Goal: Task Accomplishment & Management: Manage account settings

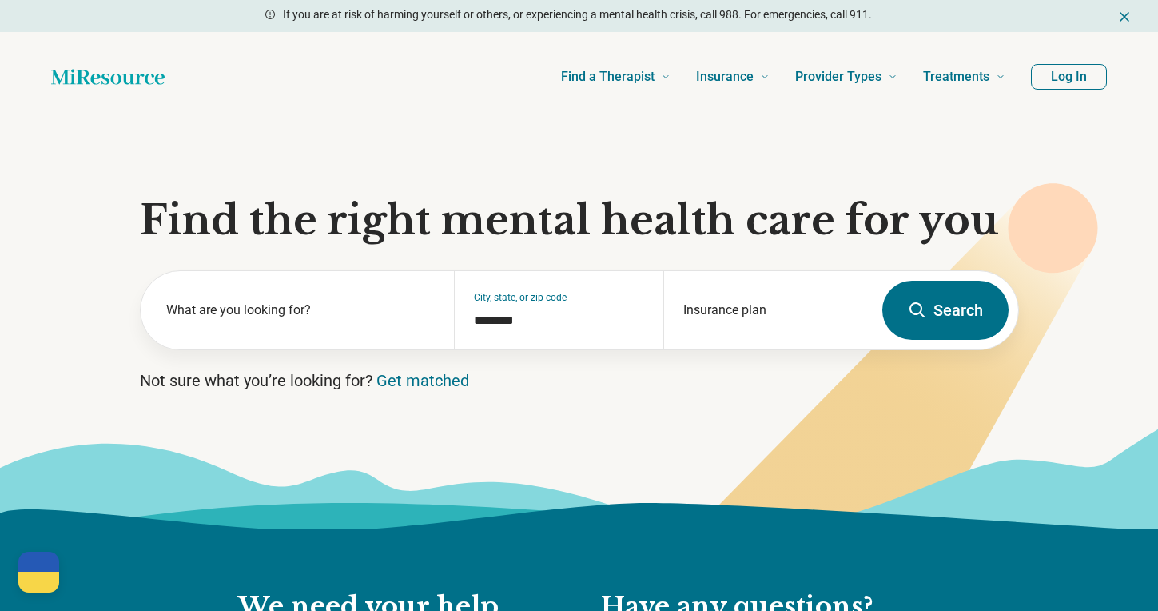
click at [1084, 83] on button "Log In" at bounding box center [1069, 77] width 76 height 26
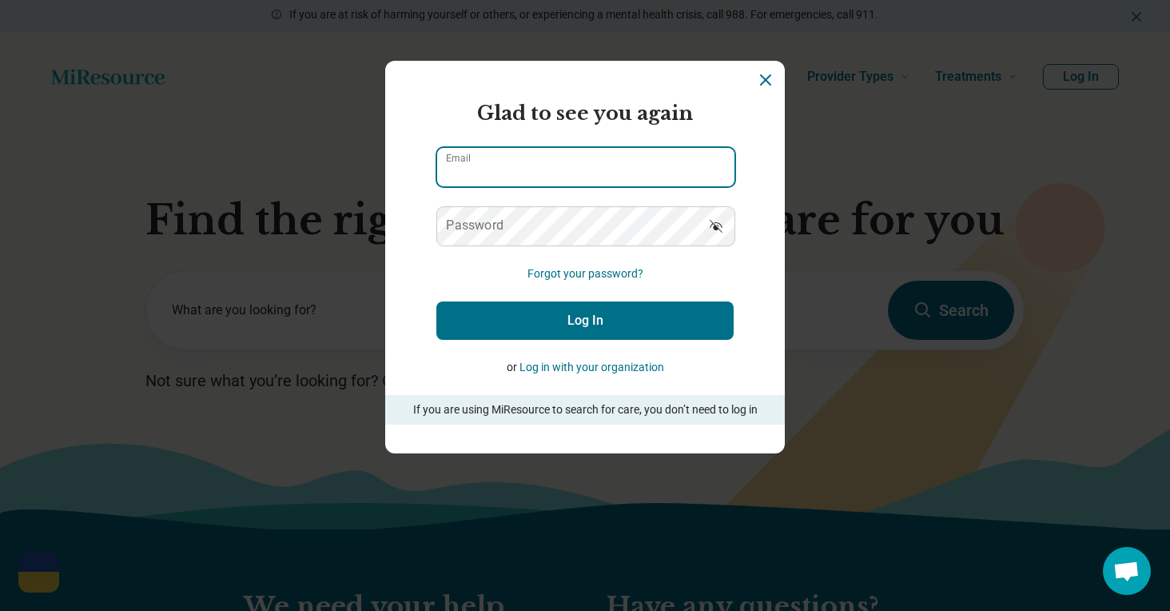
type input "**********"
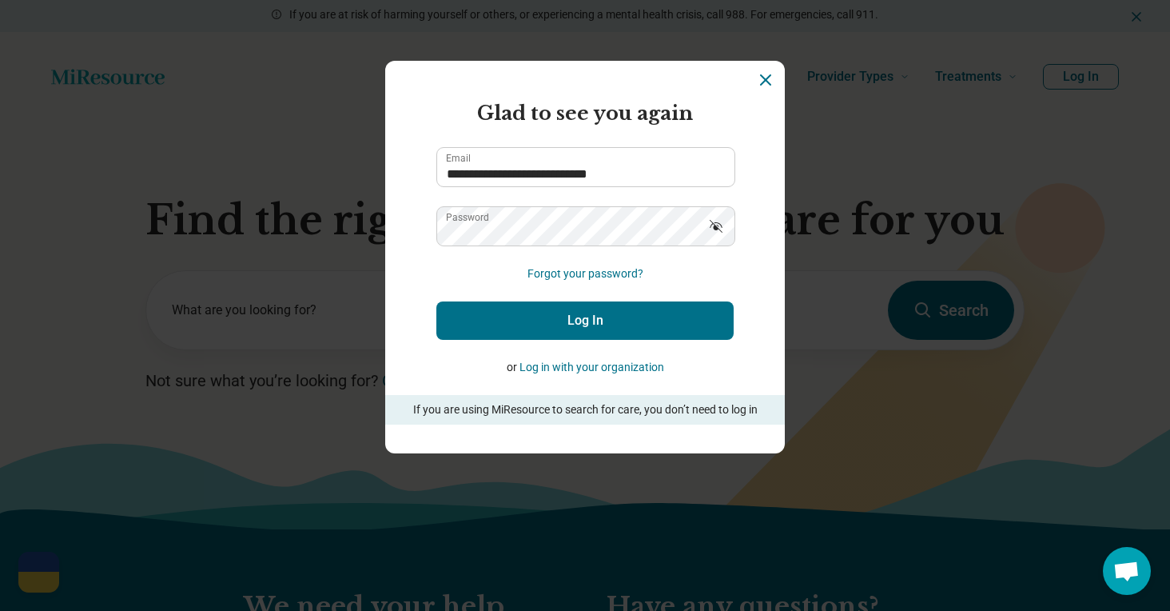
click at [568, 329] on button "Log In" at bounding box center [584, 320] width 297 height 38
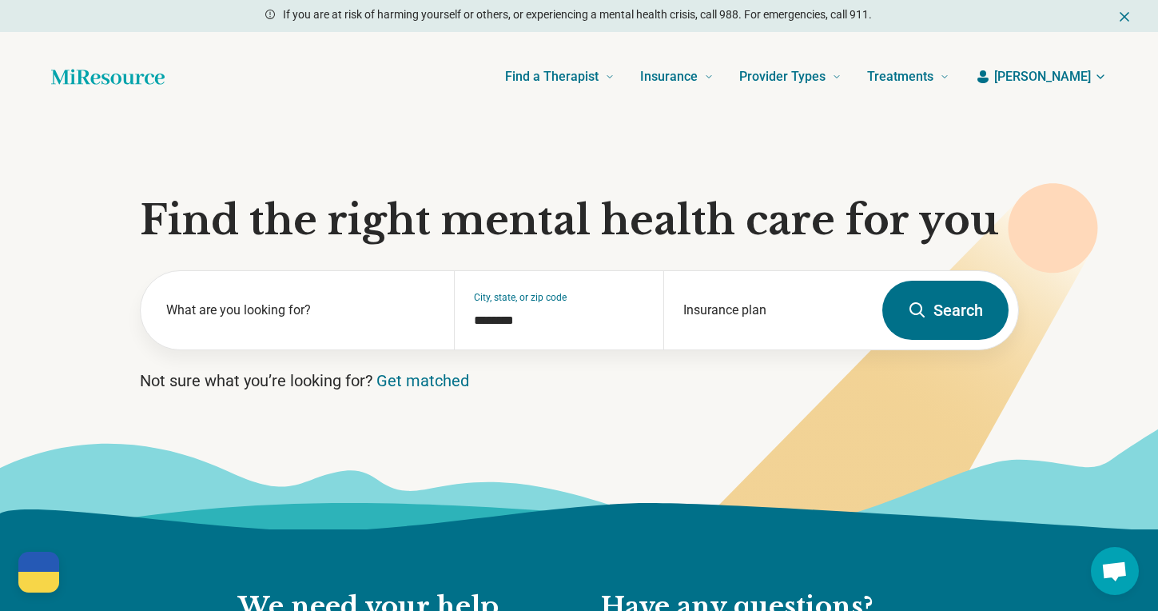
click at [1046, 69] on span "[PERSON_NAME]" at bounding box center [1042, 76] width 97 height 19
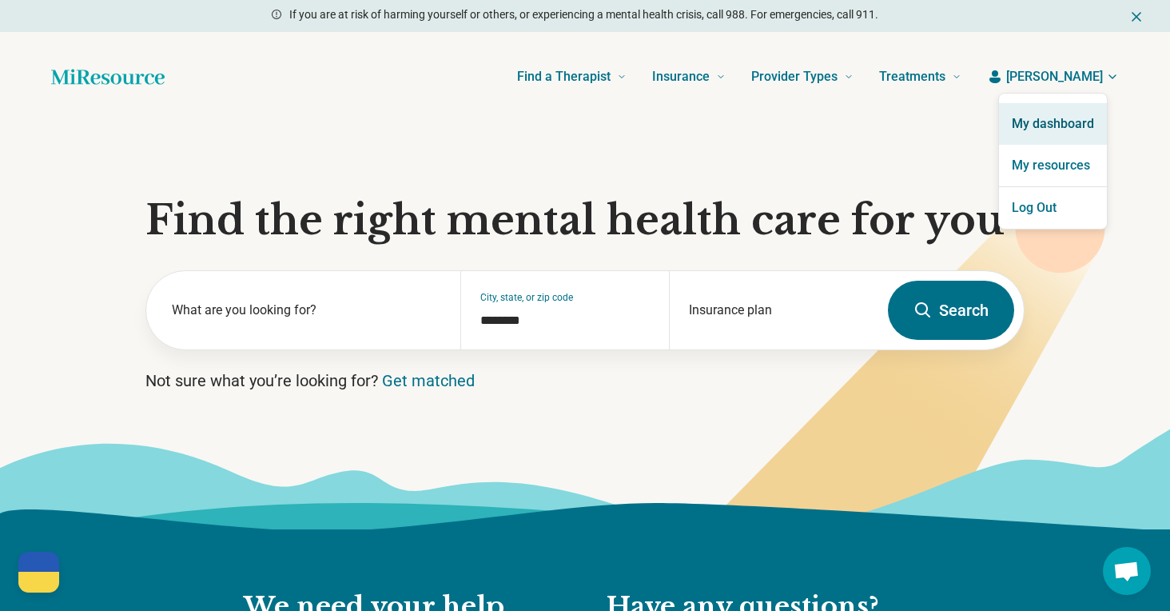
click at [1048, 118] on link "My dashboard" at bounding box center [1053, 124] width 108 height 42
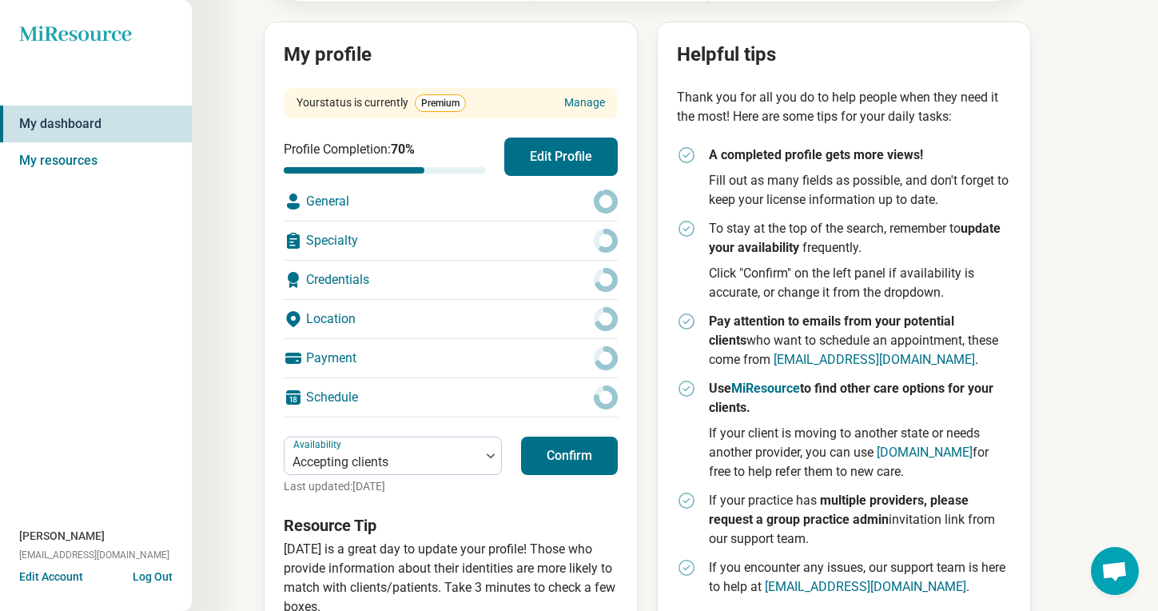
scroll to position [164, 0]
click at [542, 155] on button "Edit Profile" at bounding box center [560, 157] width 113 height 38
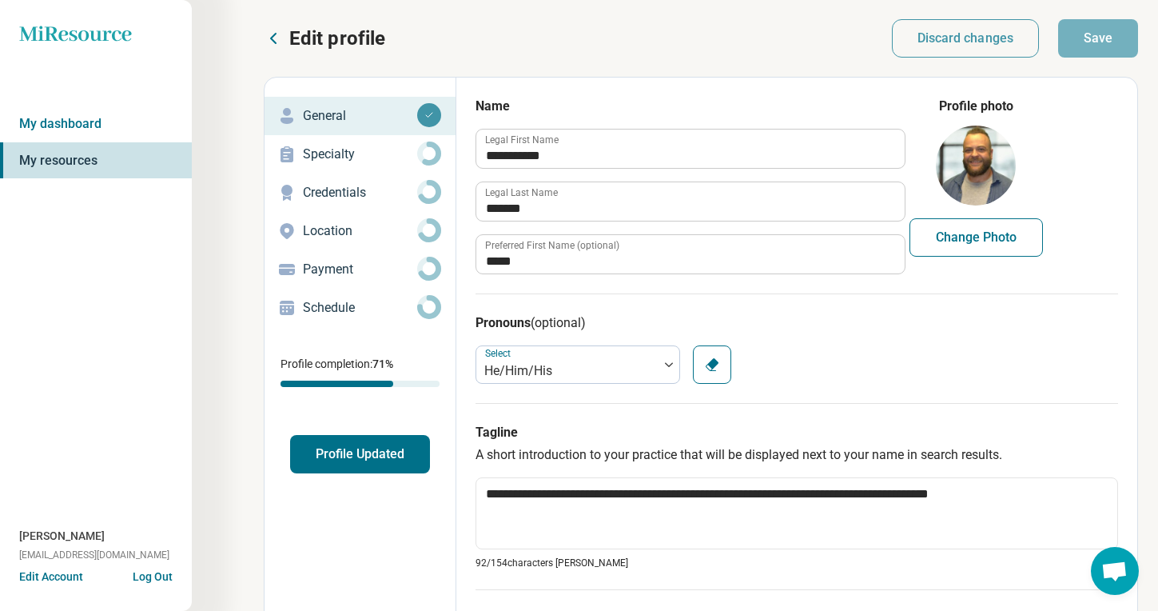
click at [339, 136] on link "Specialty" at bounding box center [360, 154] width 191 height 38
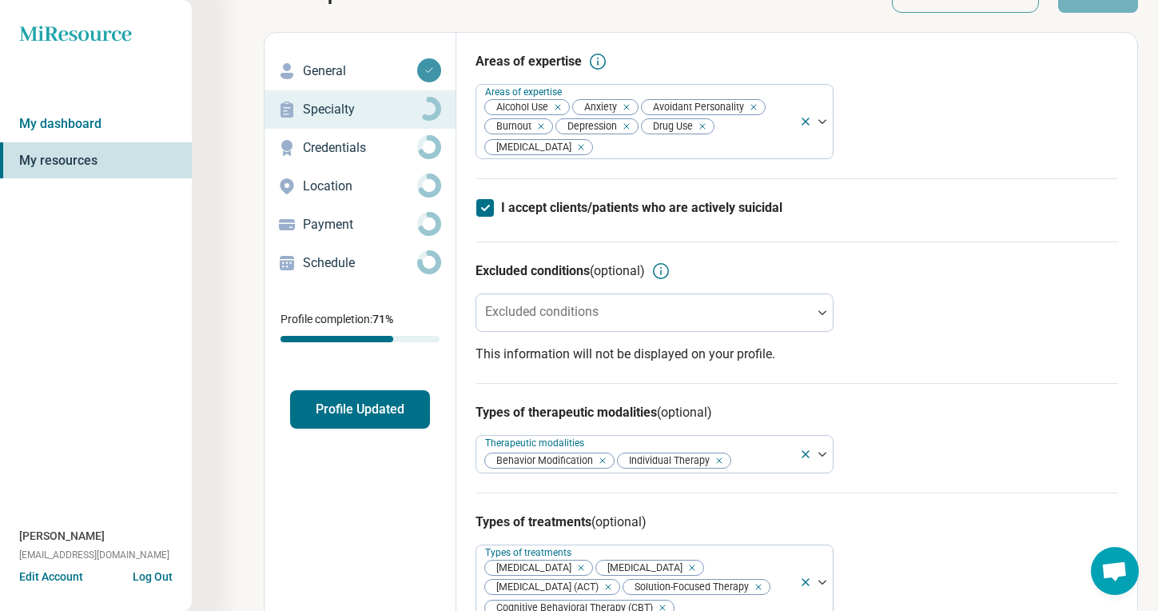
scroll to position [46, 0]
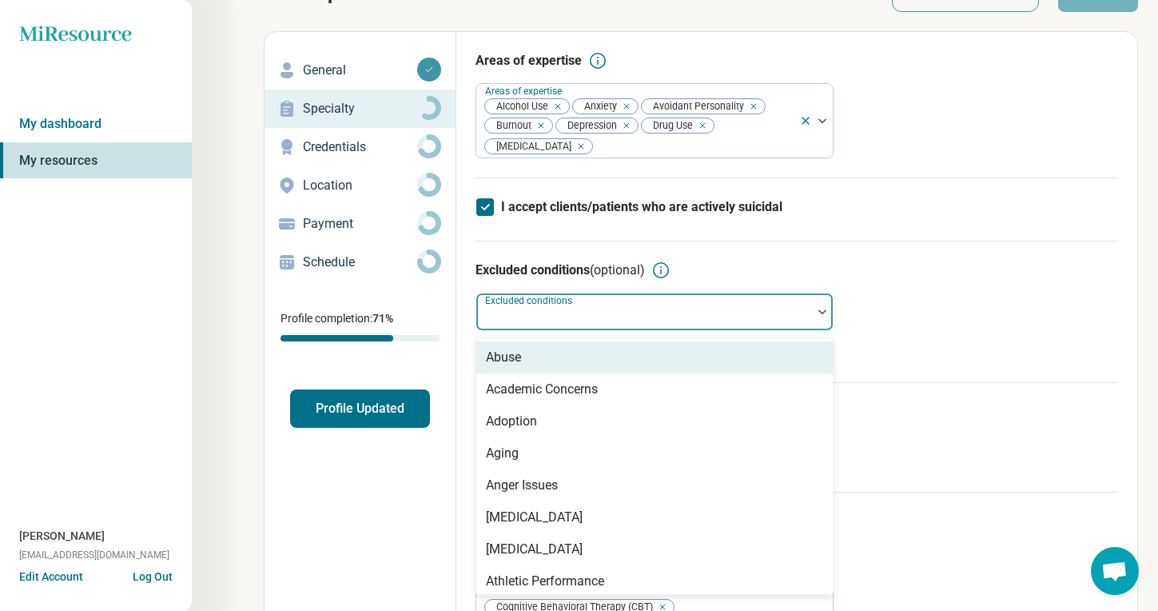
click at [604, 313] on div at bounding box center [644, 318] width 323 height 22
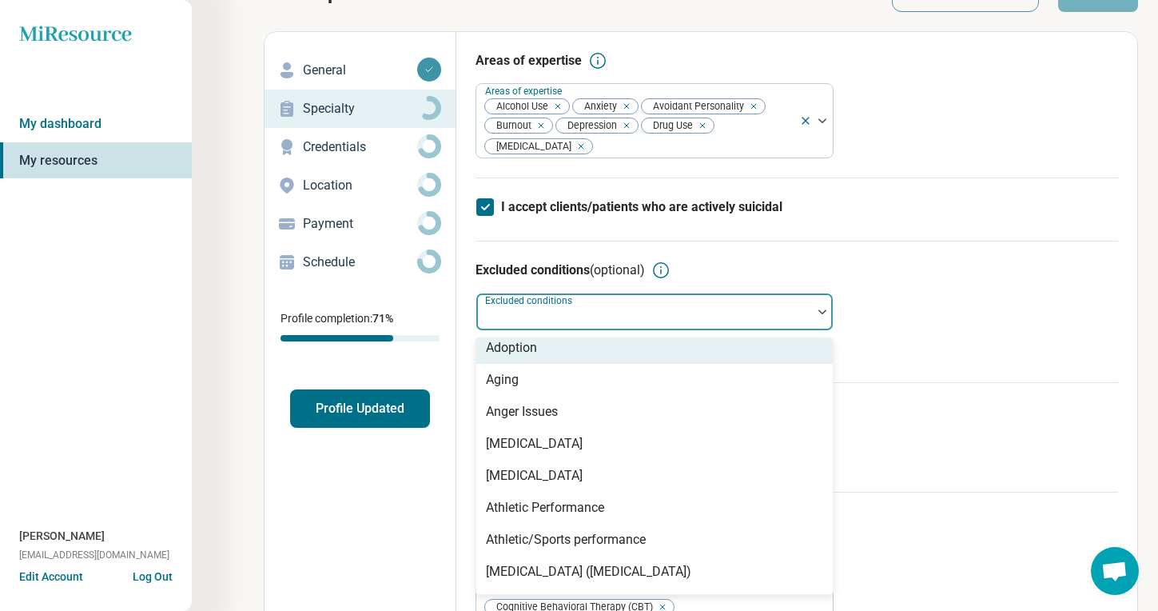
scroll to position [74, 0]
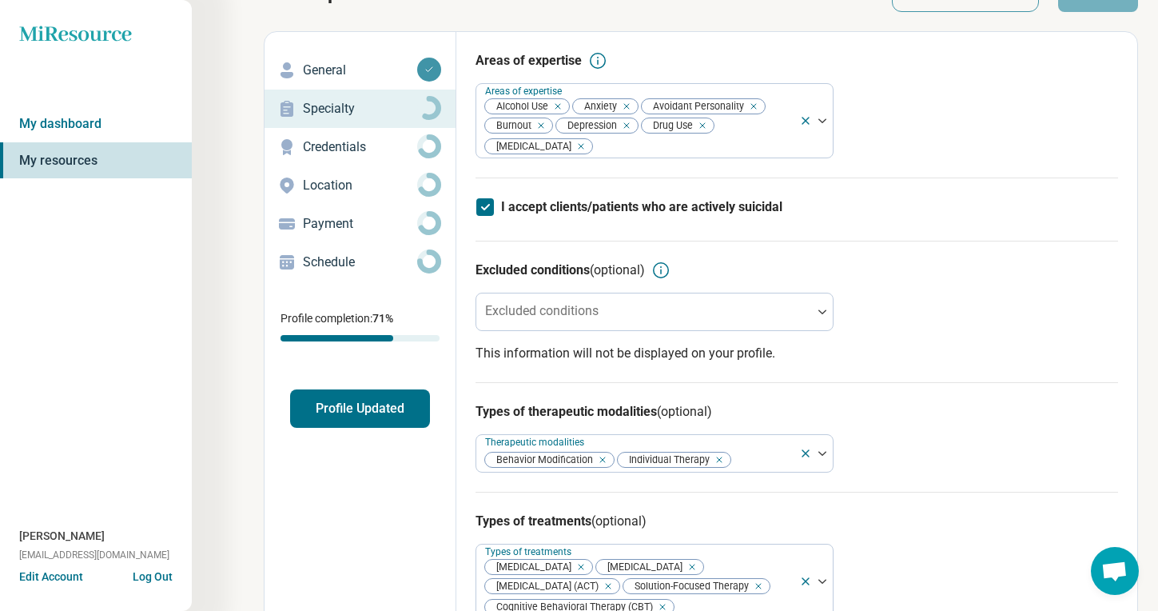
click at [889, 355] on p "This information will not be displayed on your profile." at bounding box center [797, 353] width 643 height 19
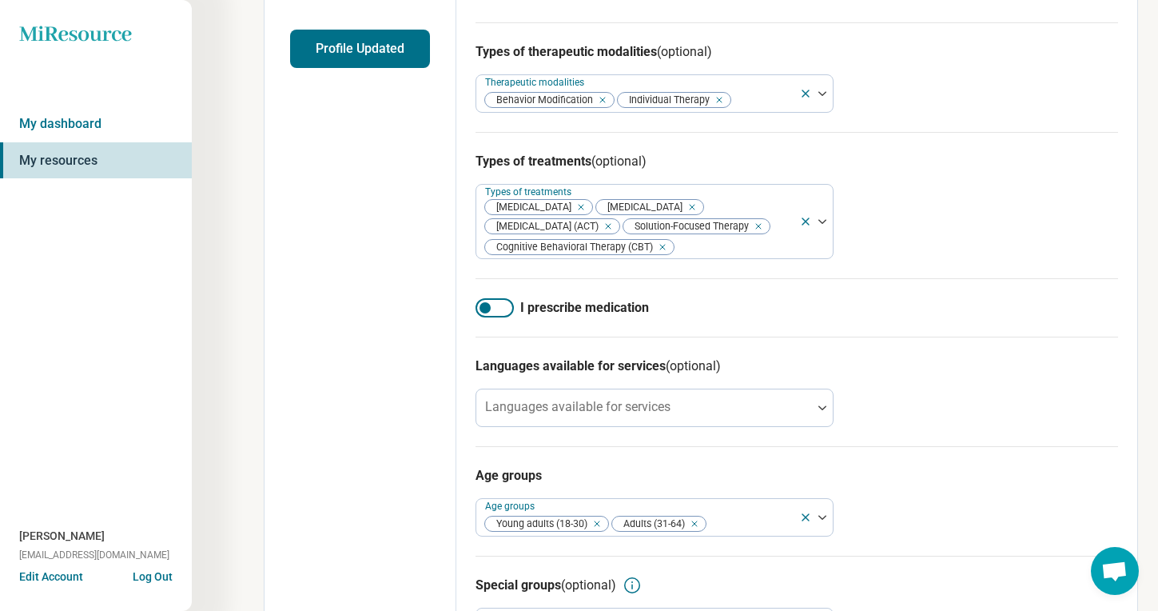
scroll to position [436, 0]
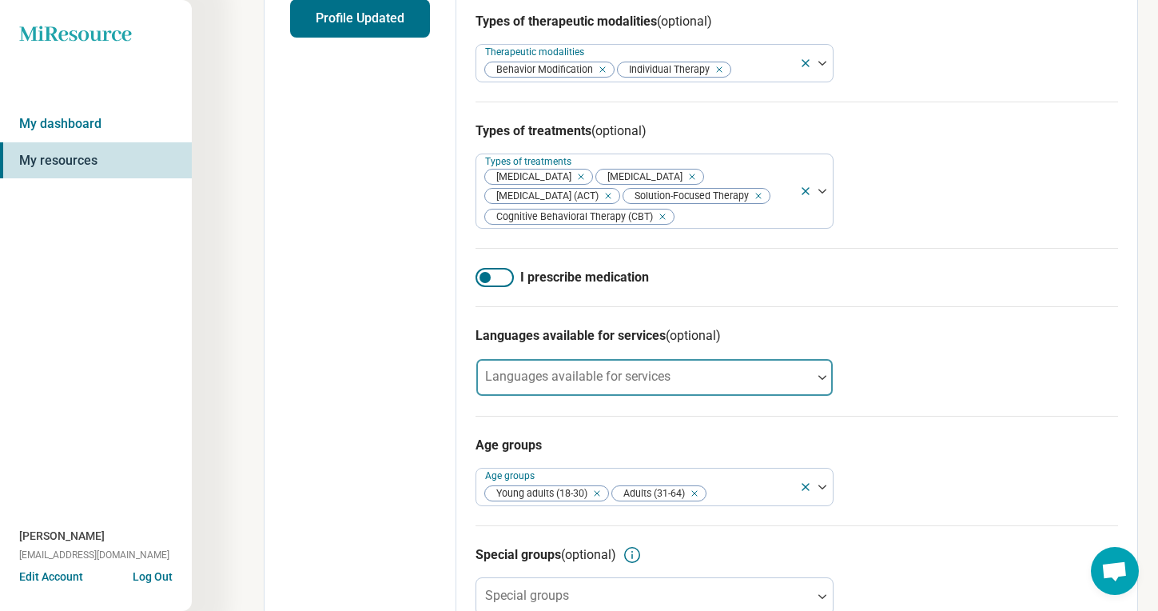
click at [748, 395] on div at bounding box center [644, 383] width 323 height 22
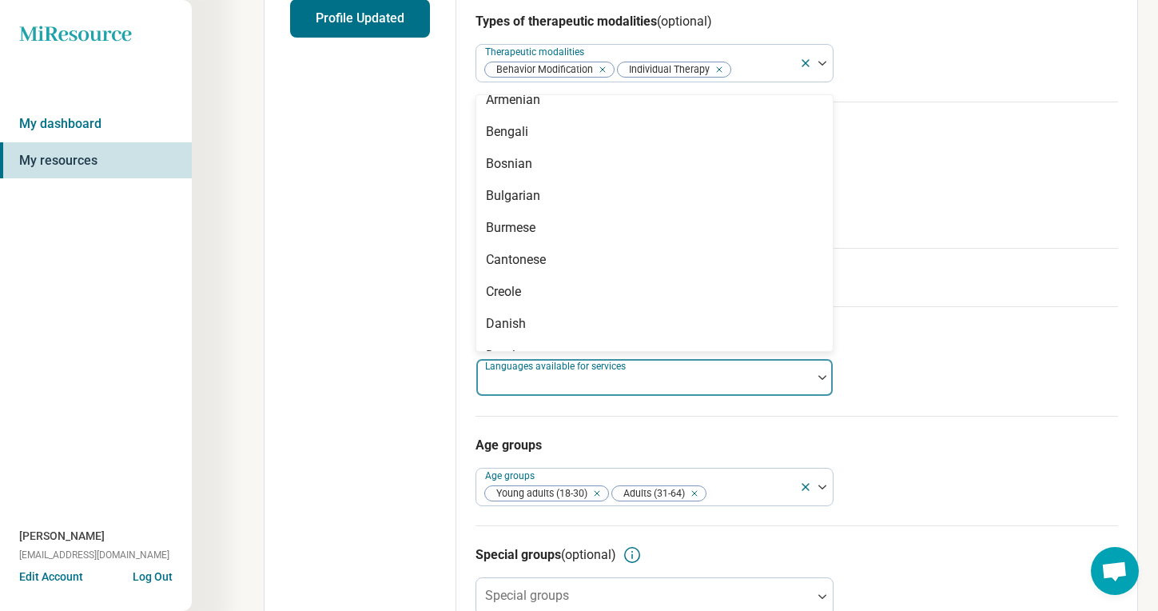
scroll to position [0, 0]
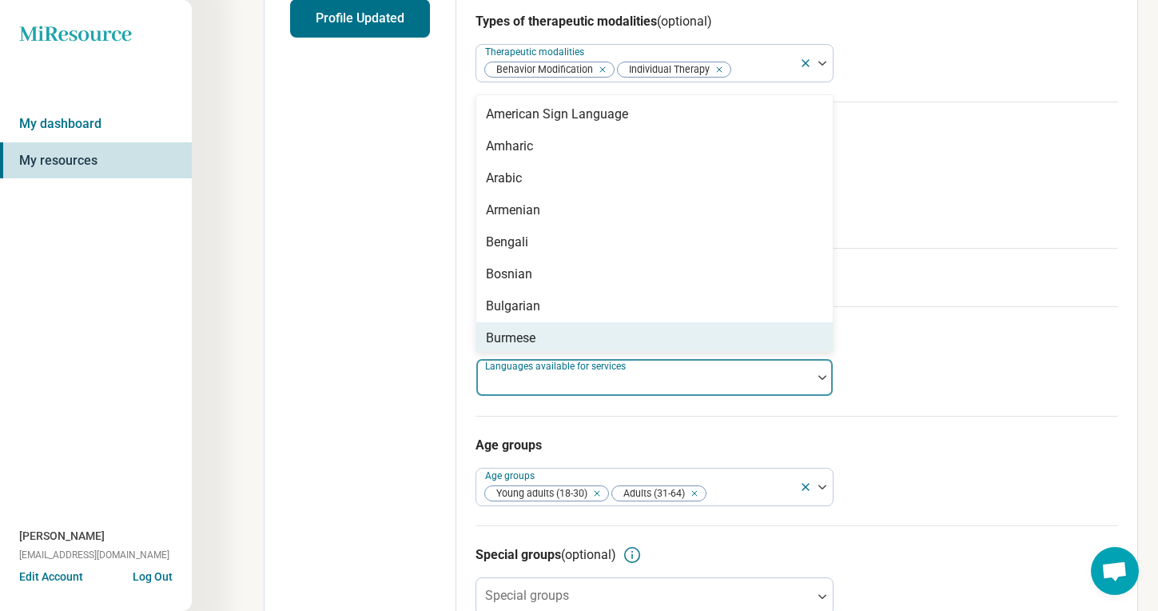
click at [962, 394] on div "Languages available for services (optional) 57 results available. Use Up and Do…" at bounding box center [797, 360] width 643 height 109
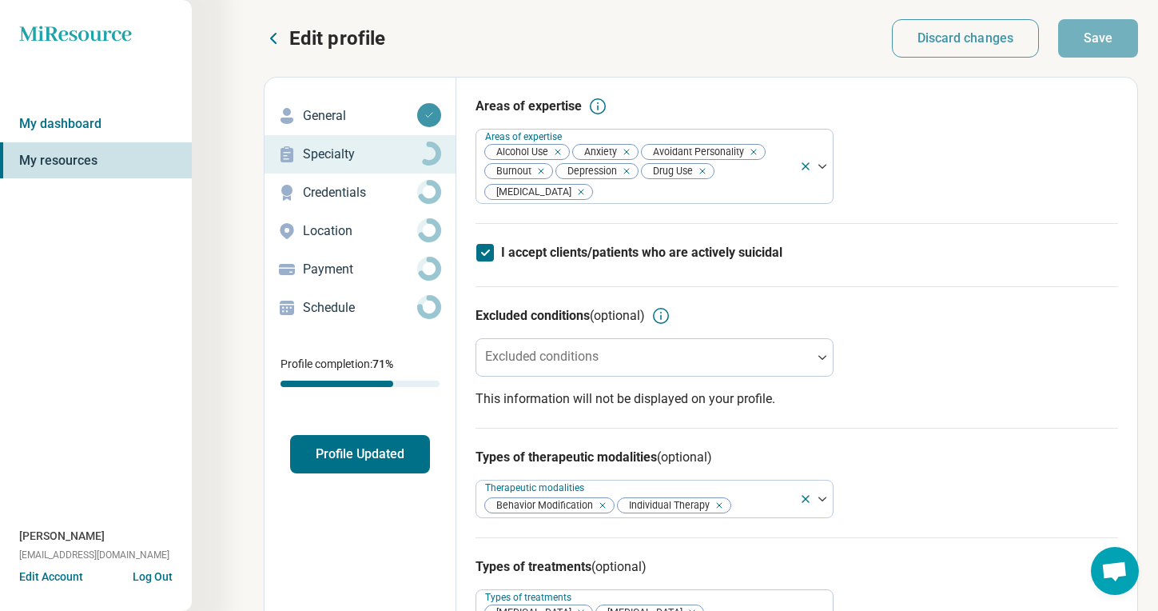
click at [393, 444] on button "Profile Updated" at bounding box center [360, 454] width 140 height 38
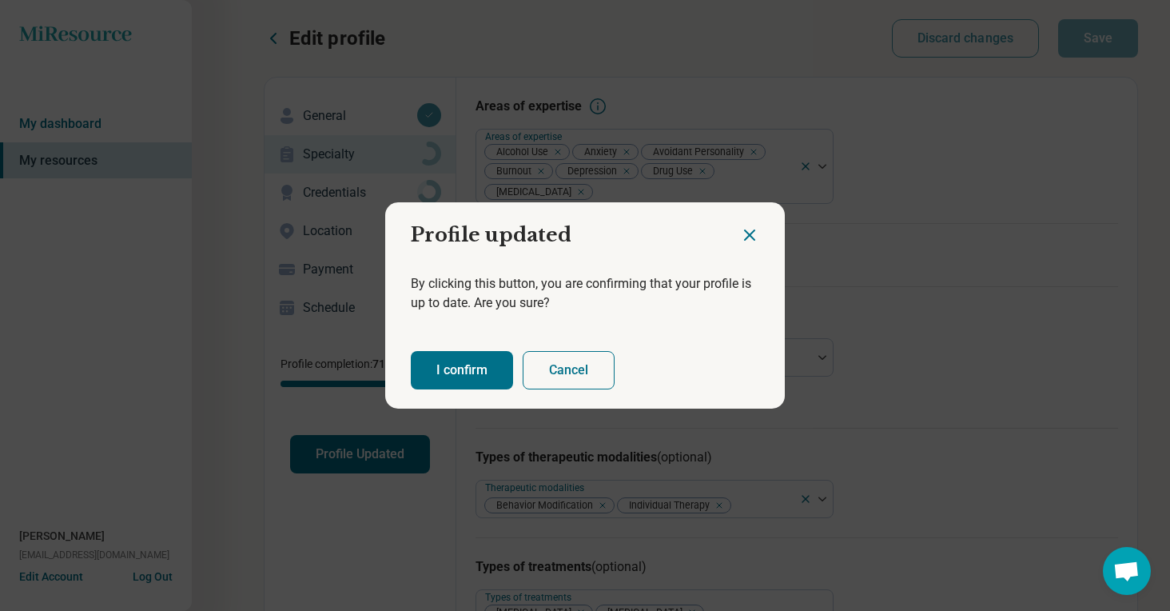
click at [468, 358] on button "I confirm" at bounding box center [462, 370] width 102 height 38
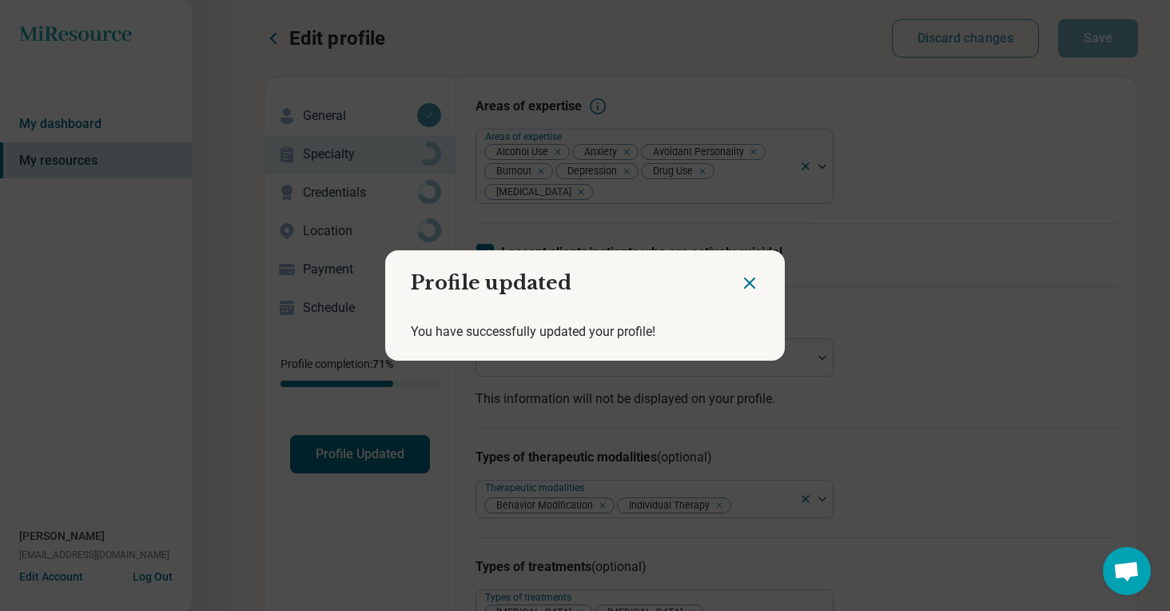
click at [730, 276] on h2 "Profile updated" at bounding box center [562, 276] width 355 height 53
click at [745, 285] on icon "Close dialog" at bounding box center [750, 283] width 10 height 10
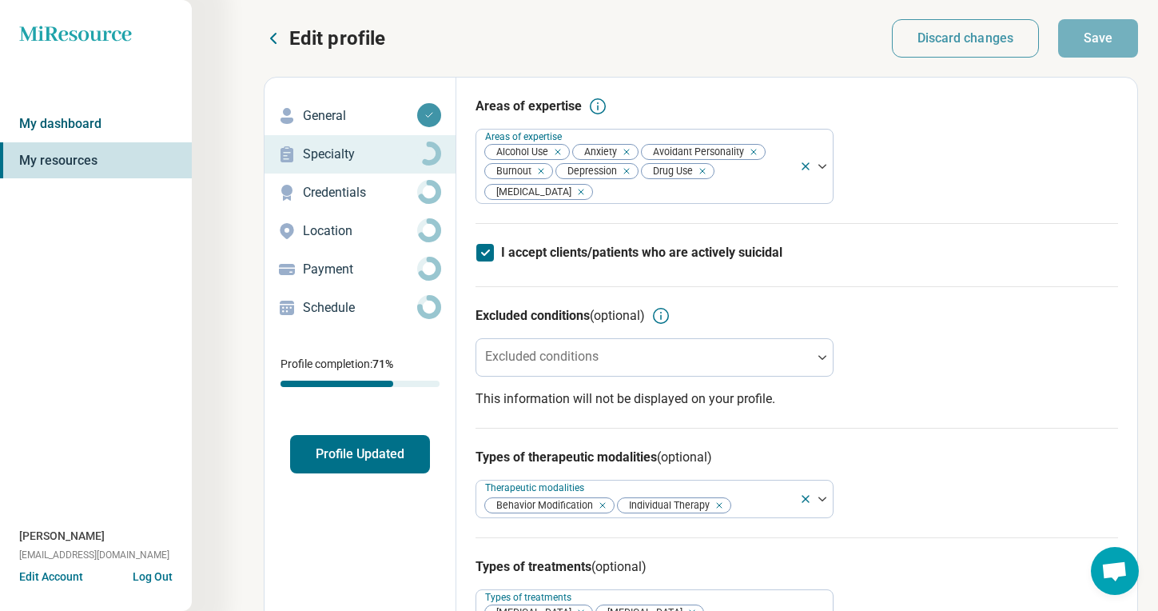
click at [119, 139] on link "My dashboard" at bounding box center [96, 123] width 192 height 37
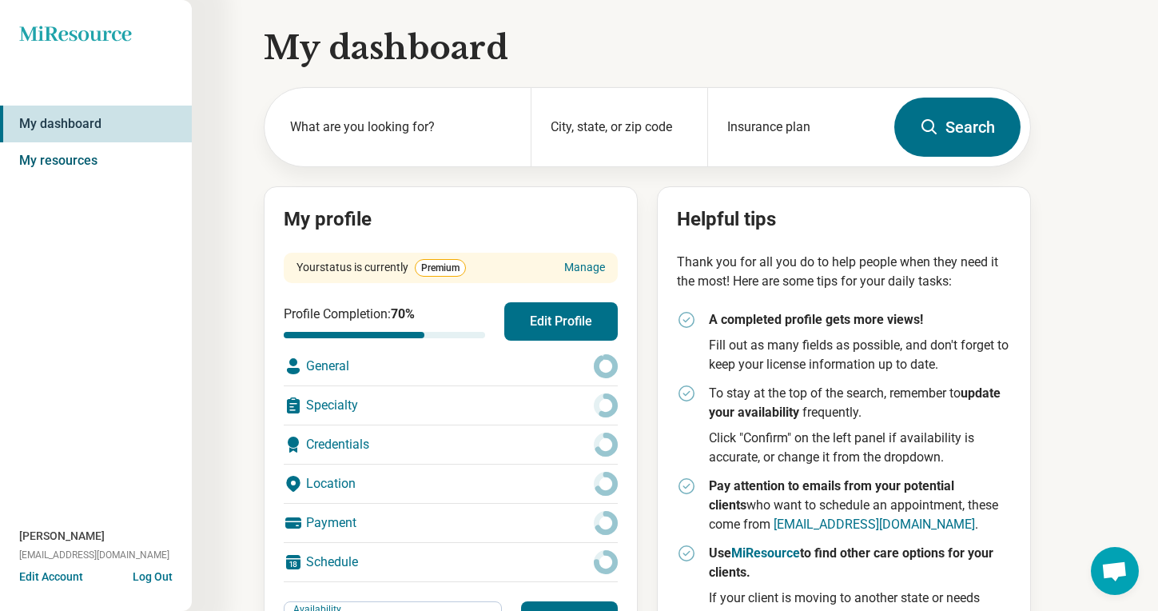
click at [101, 158] on link "My resources" at bounding box center [96, 160] width 192 height 37
